Goal: Task Accomplishment & Management: Manage account settings

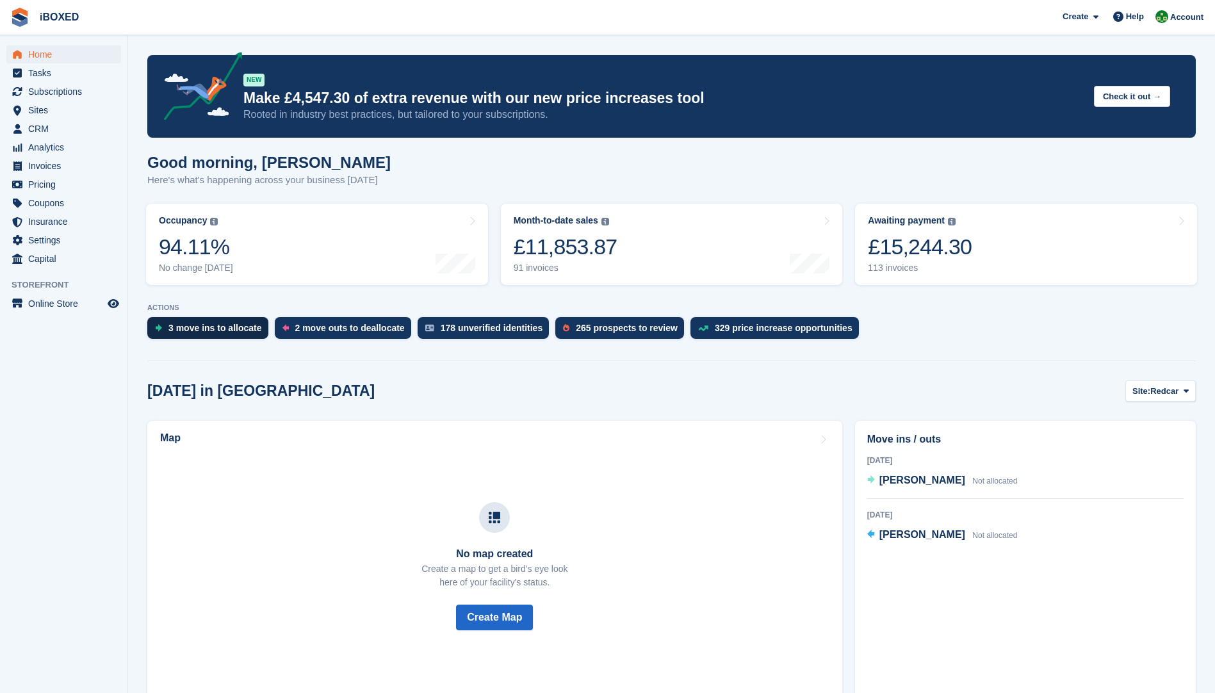
click at [188, 323] on div "3 move ins to allocate" at bounding box center [215, 328] width 94 height 10
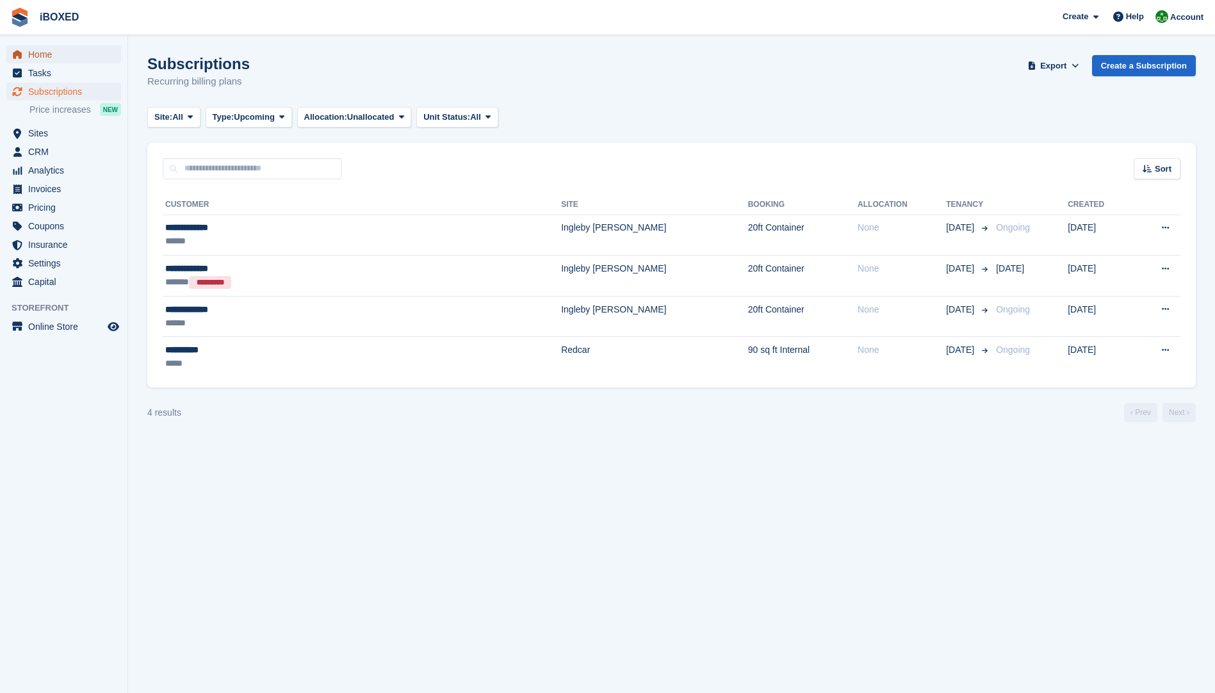
click at [47, 48] on span "Home" at bounding box center [66, 54] width 77 height 18
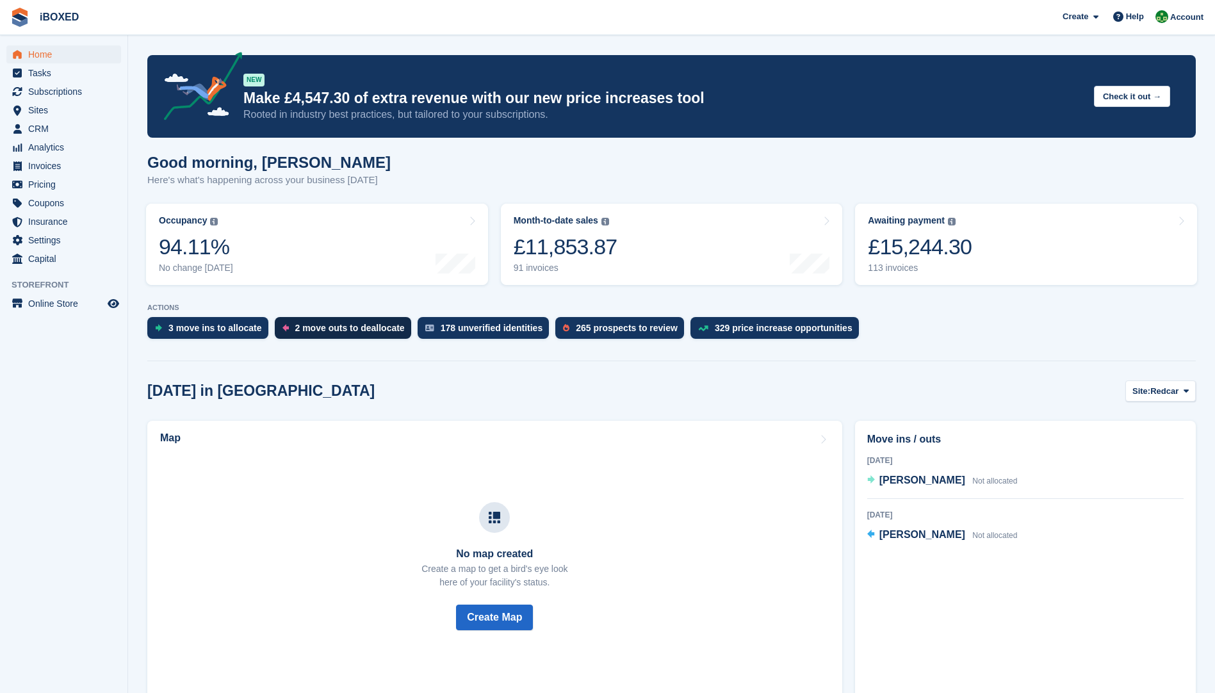
click at [363, 327] on div "2 move outs to deallocate" at bounding box center [350, 328] width 110 height 10
